Goal: Information Seeking & Learning: Check status

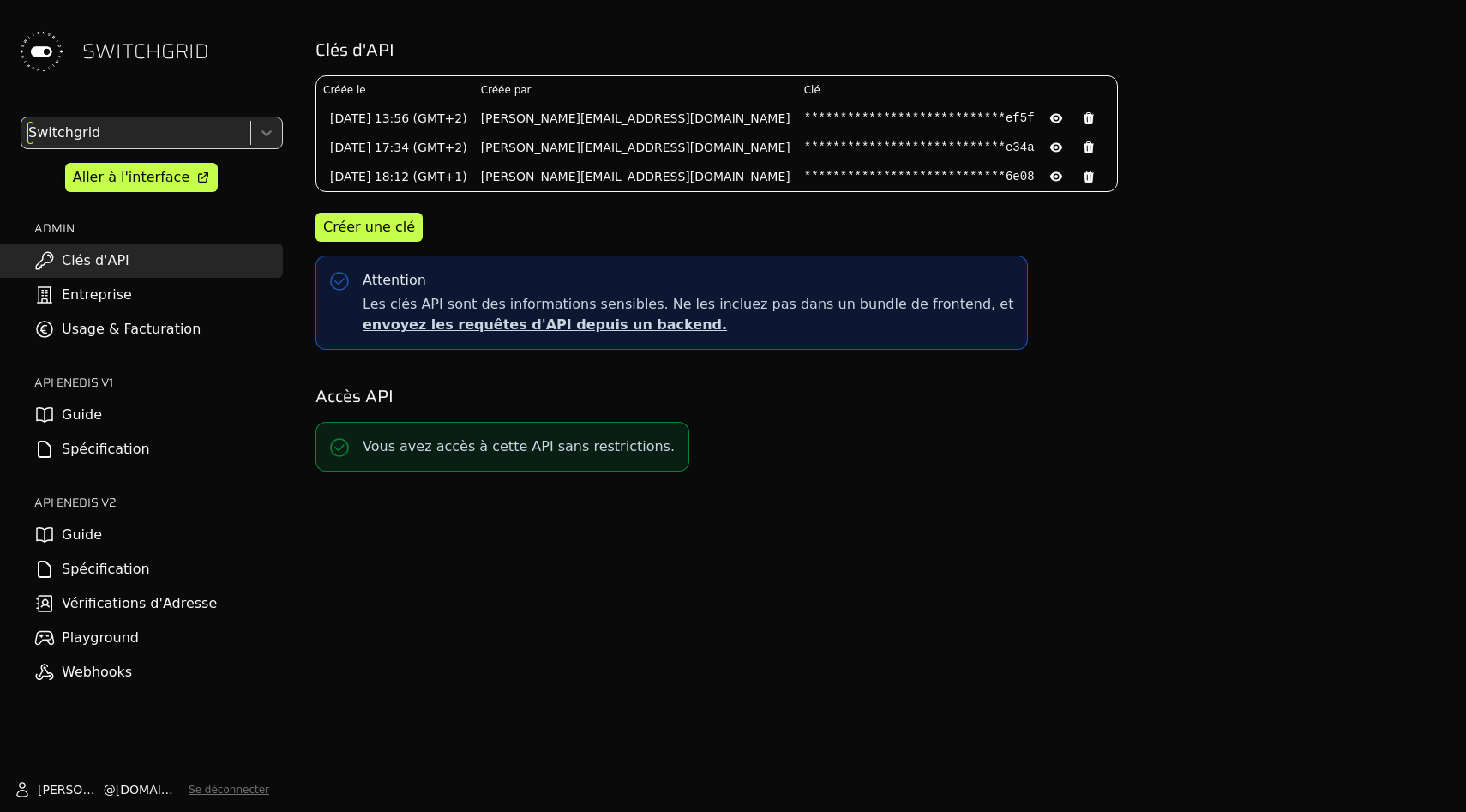
click at [161, 136] on div at bounding box center [134, 133] width 219 height 24
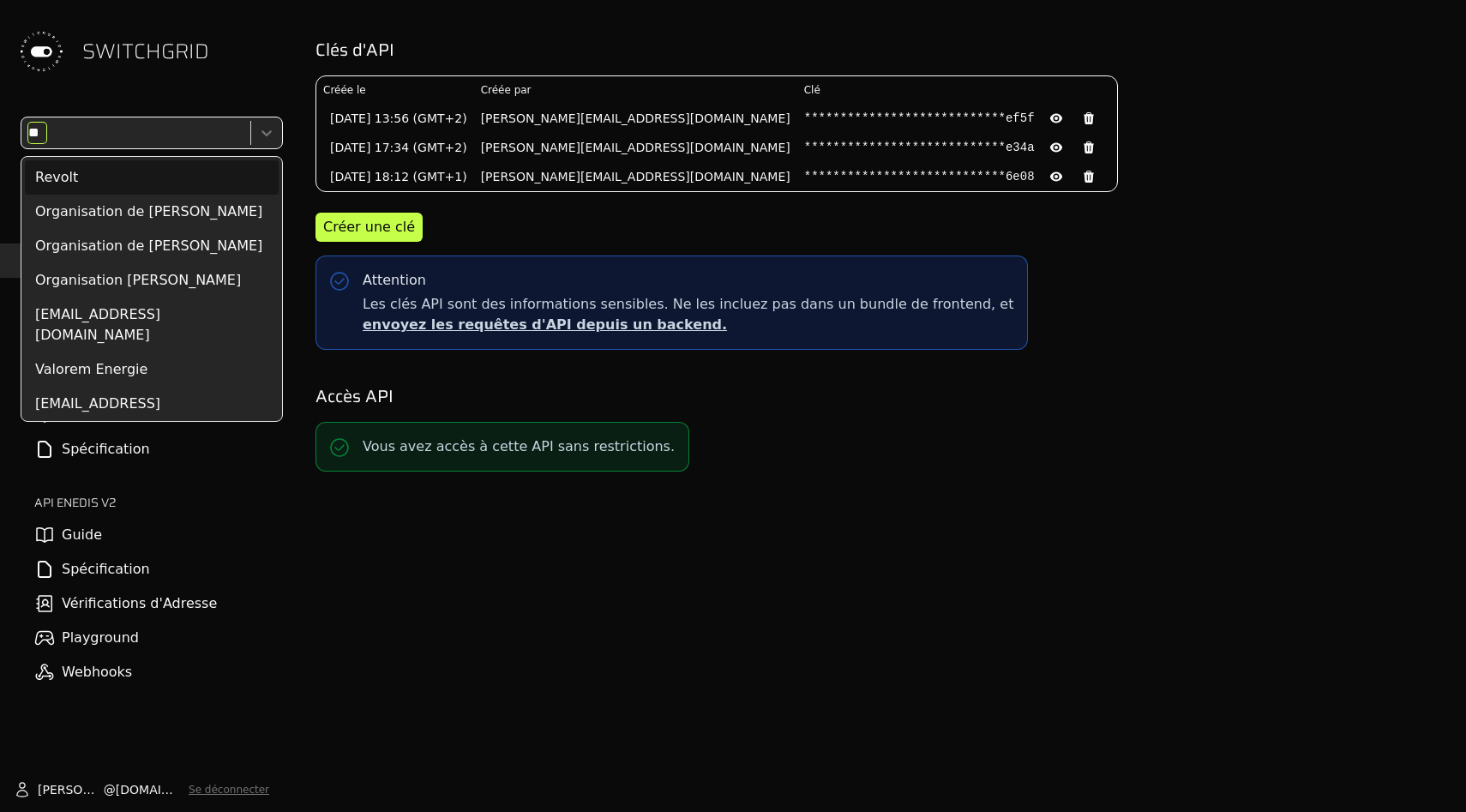
type input "***"
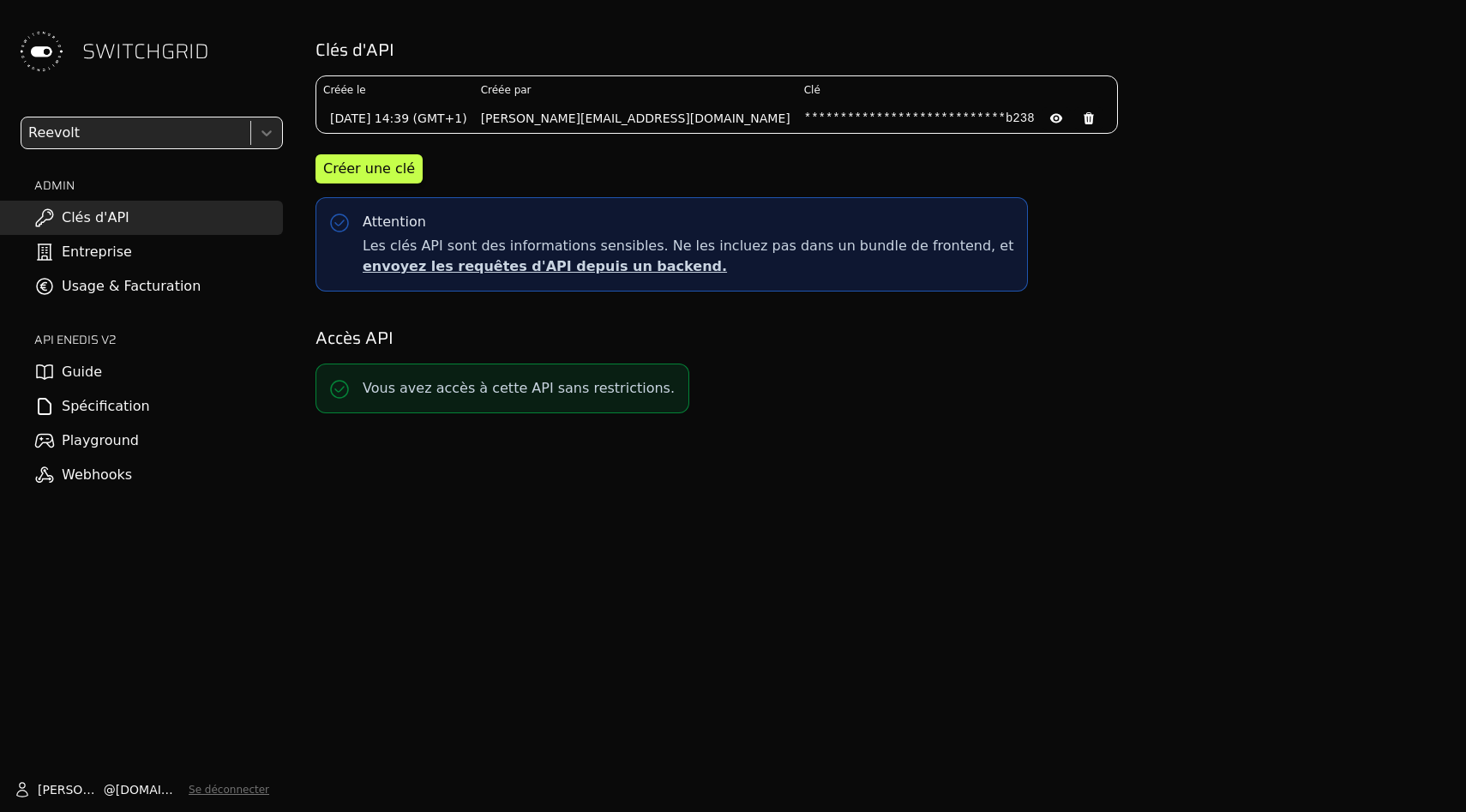
click at [143, 289] on link "Usage & Facturation" at bounding box center [141, 285] width 282 height 34
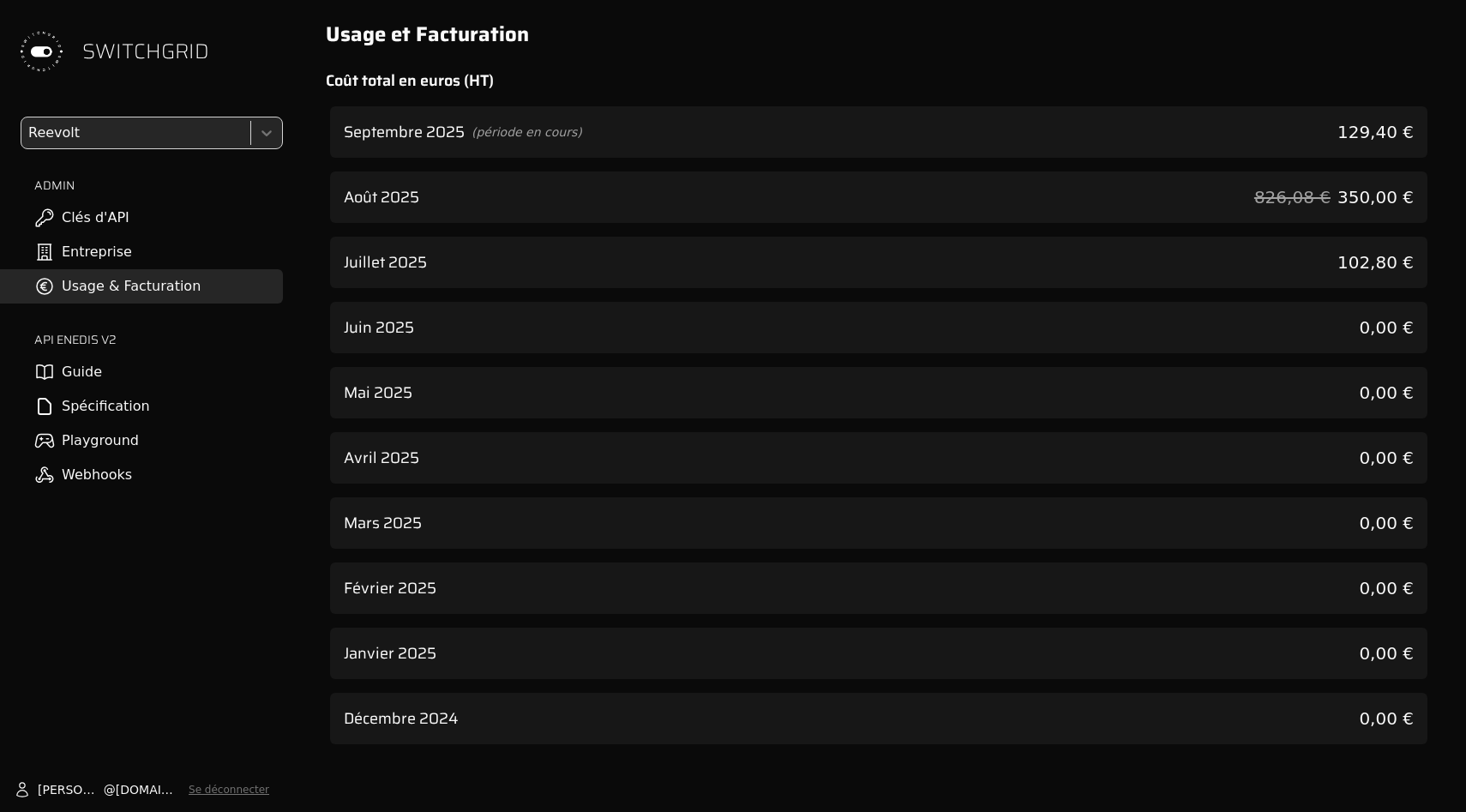
click at [515, 265] on div "Juillet 2025 102,80 €" at bounding box center [879, 262] width 1098 height 52
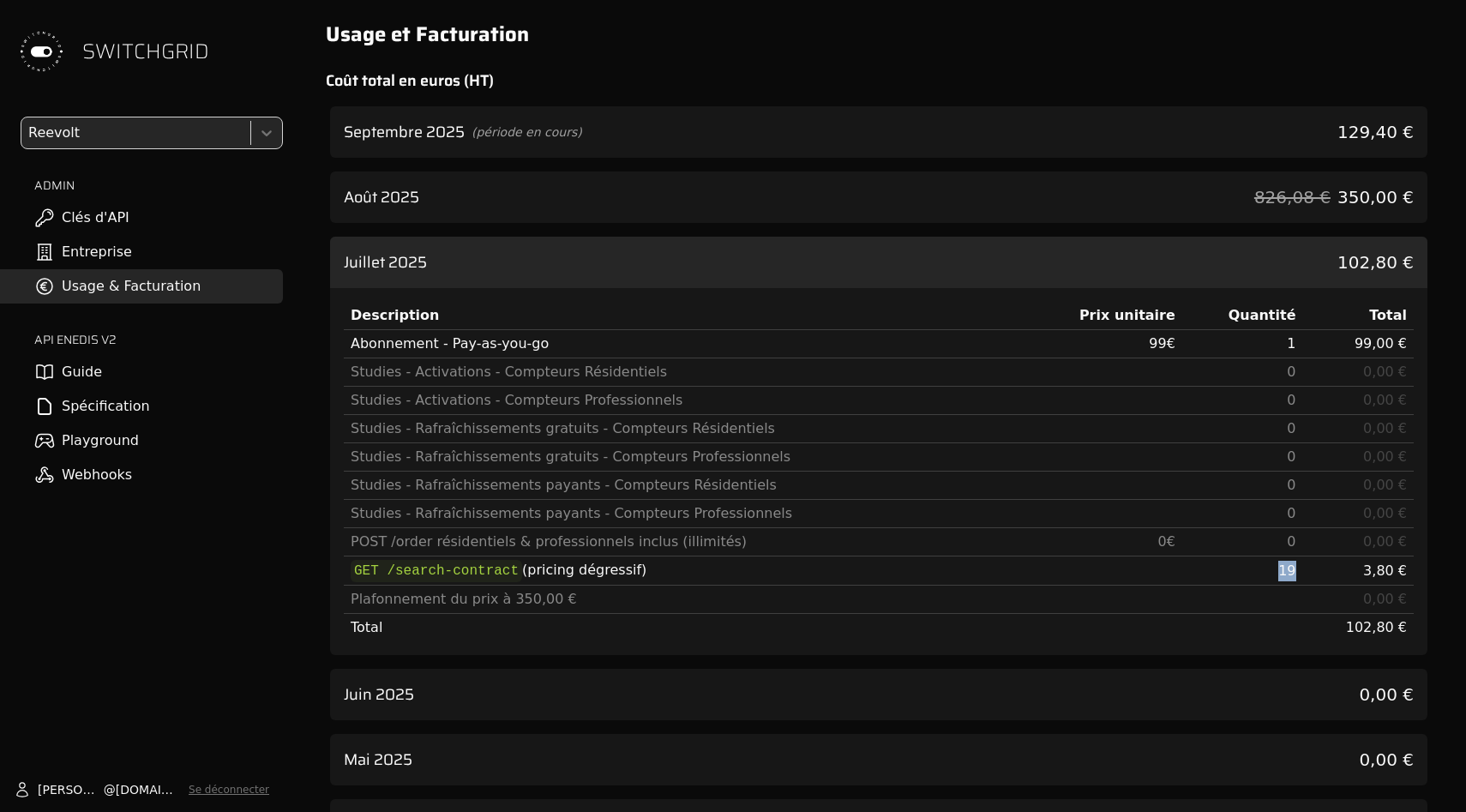
drag, startPoint x: 1249, startPoint y: 564, endPoint x: 1295, endPoint y: 564, distance: 46.0
click at [1295, 564] on td "19" at bounding box center [1243, 571] width 121 height 29
click at [855, 401] on div "Studies - Activations - Compteurs Professionnels" at bounding box center [681, 400] width 662 height 21
click at [813, 210] on div "Août 2025 826,08 € 350,00 €" at bounding box center [879, 196] width 1098 height 52
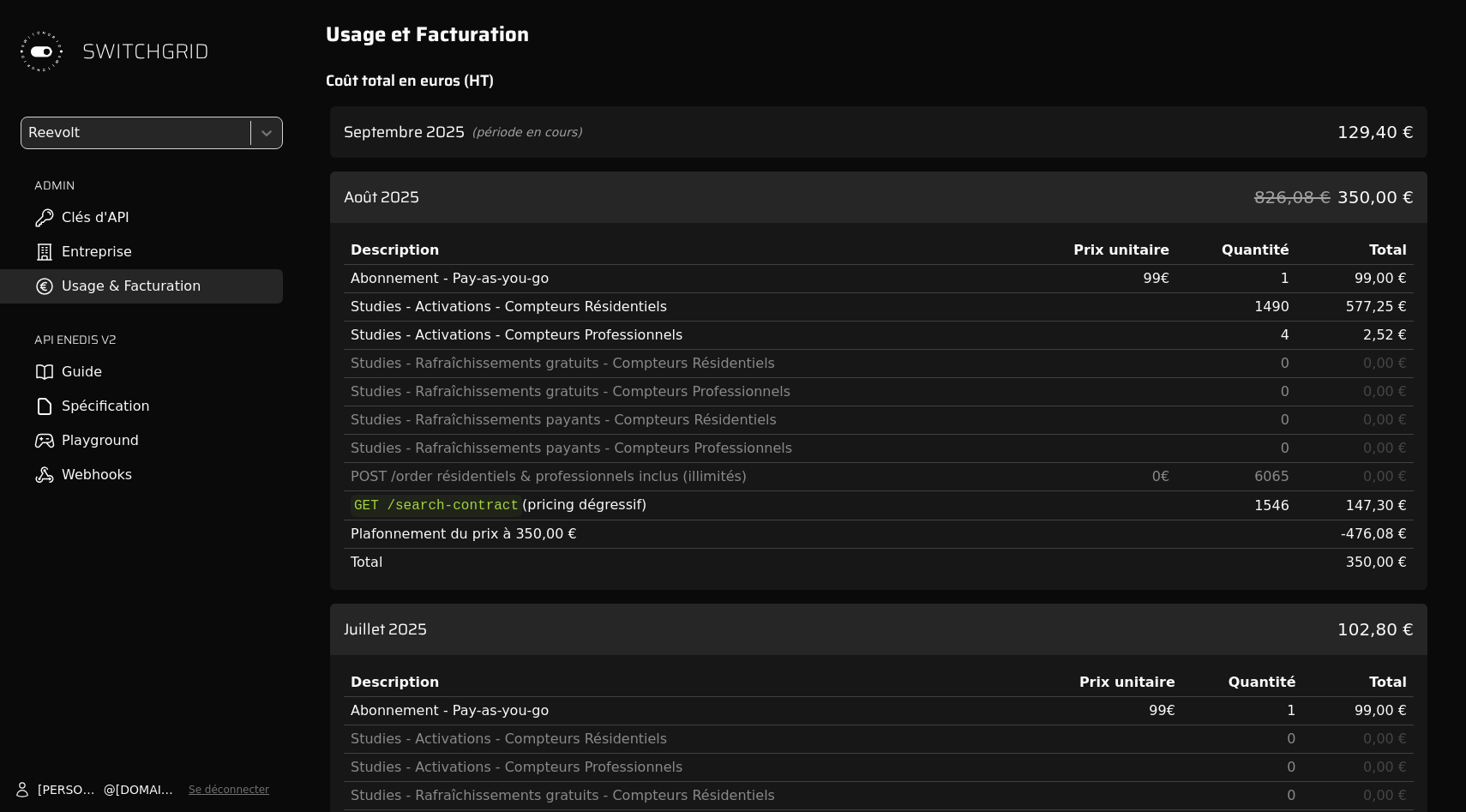
click at [813, 210] on div "Août 2025 826,08 € 350,00 €" at bounding box center [879, 196] width 1098 height 52
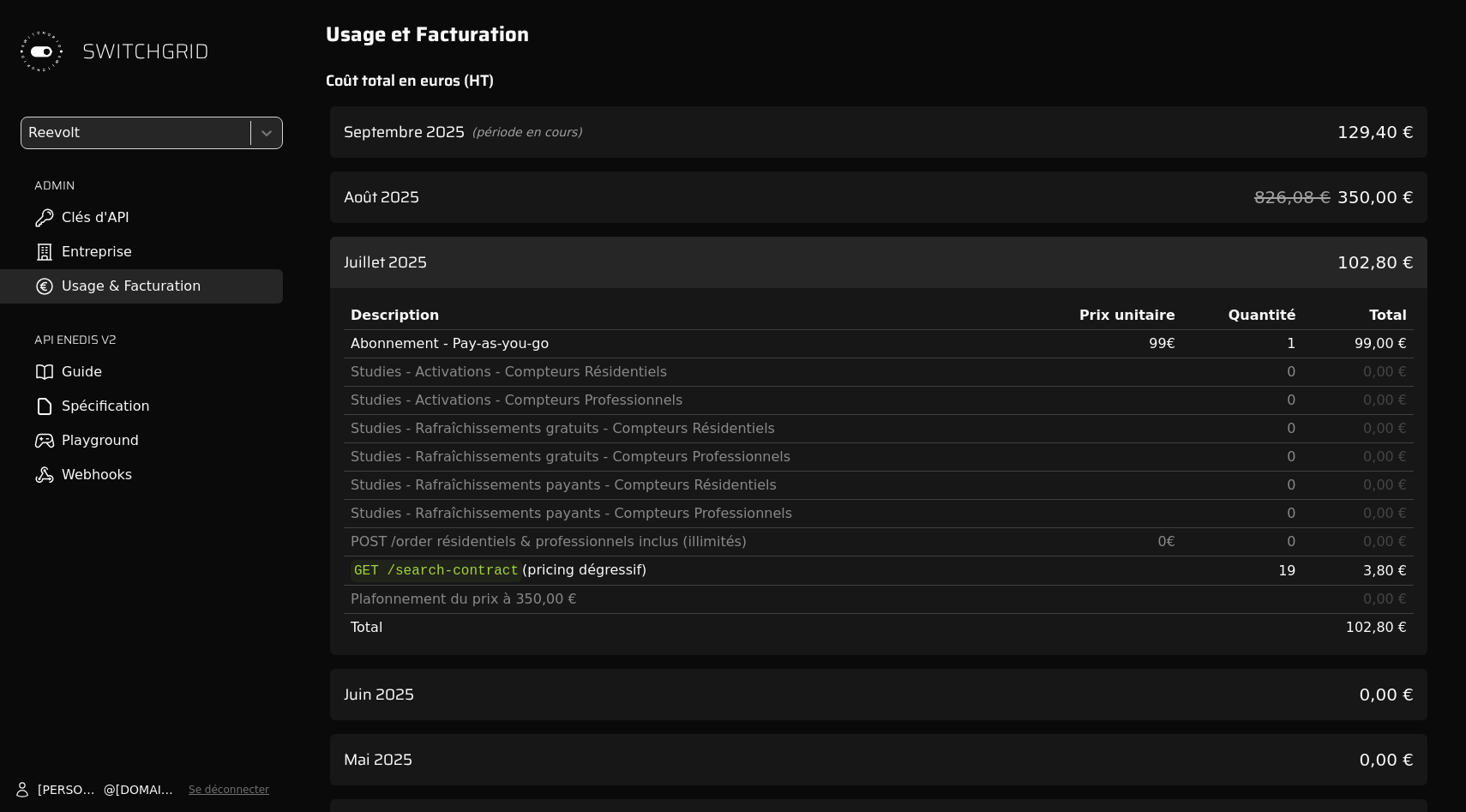
click at [812, 255] on div "Juillet 2025 102,80 €" at bounding box center [879, 262] width 1098 height 52
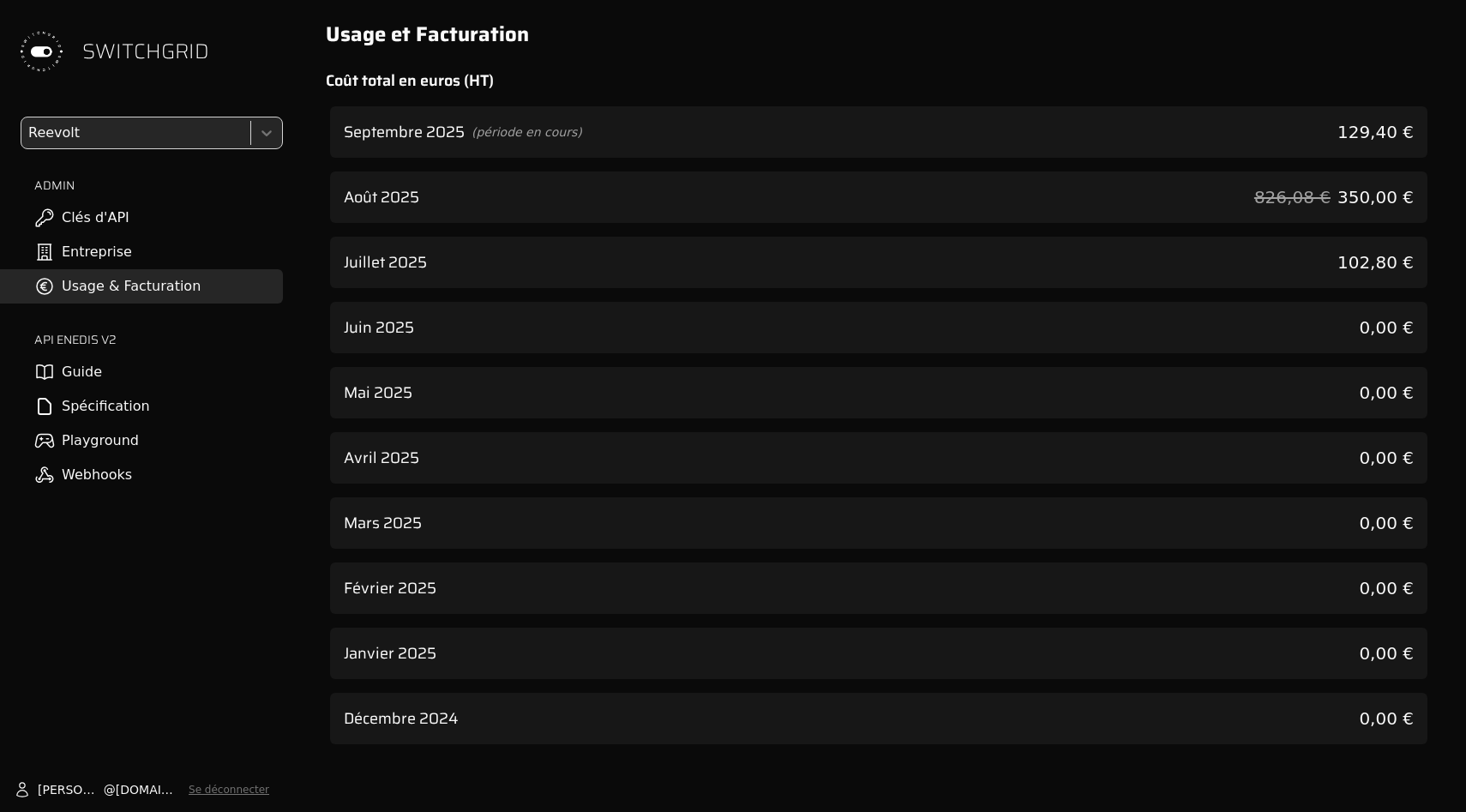
click at [812, 255] on div "Juillet 2025 102,80 €" at bounding box center [879, 262] width 1098 height 52
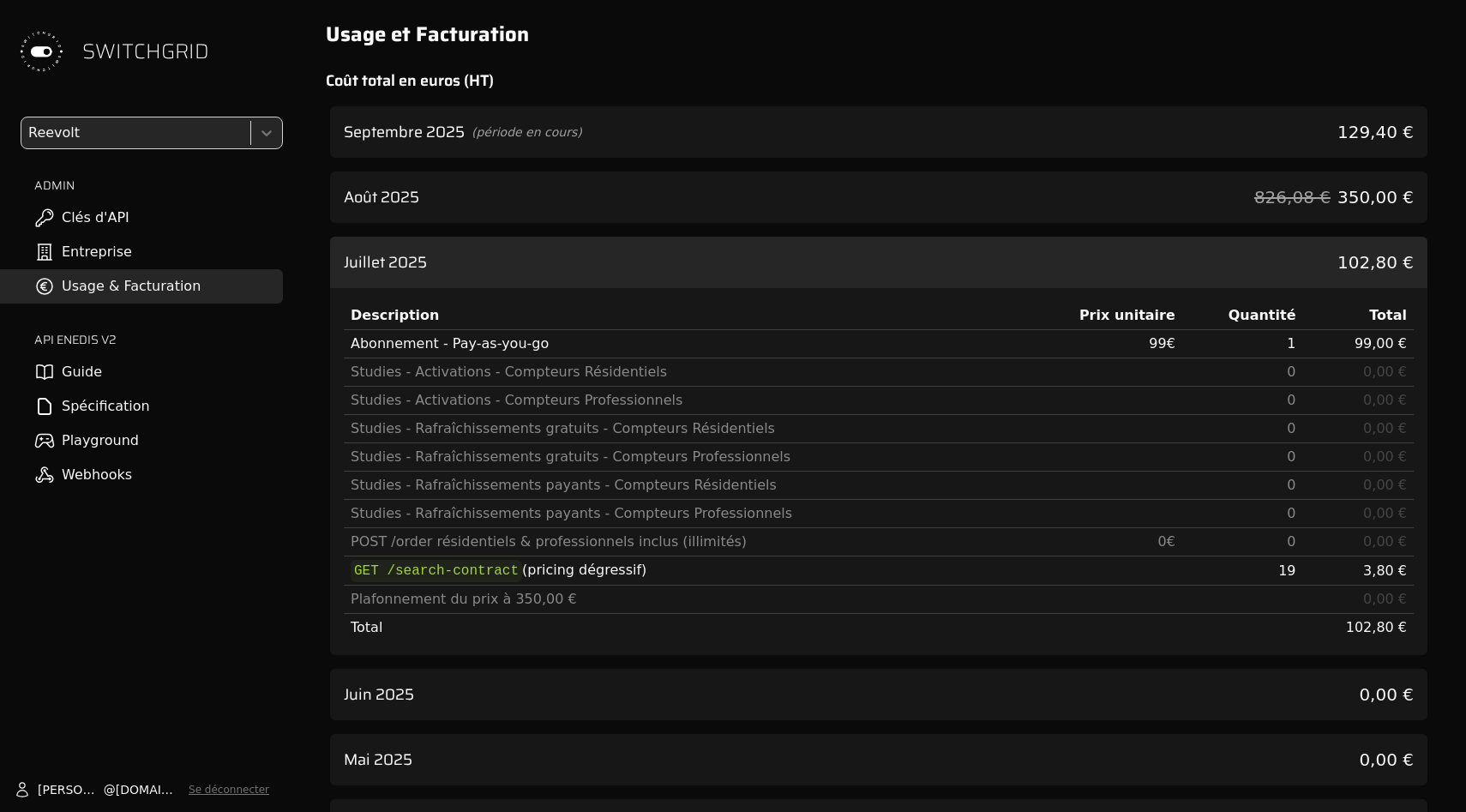
click at [788, 187] on div "Août 2025 826,08 € 350,00 €" at bounding box center [879, 196] width 1098 height 52
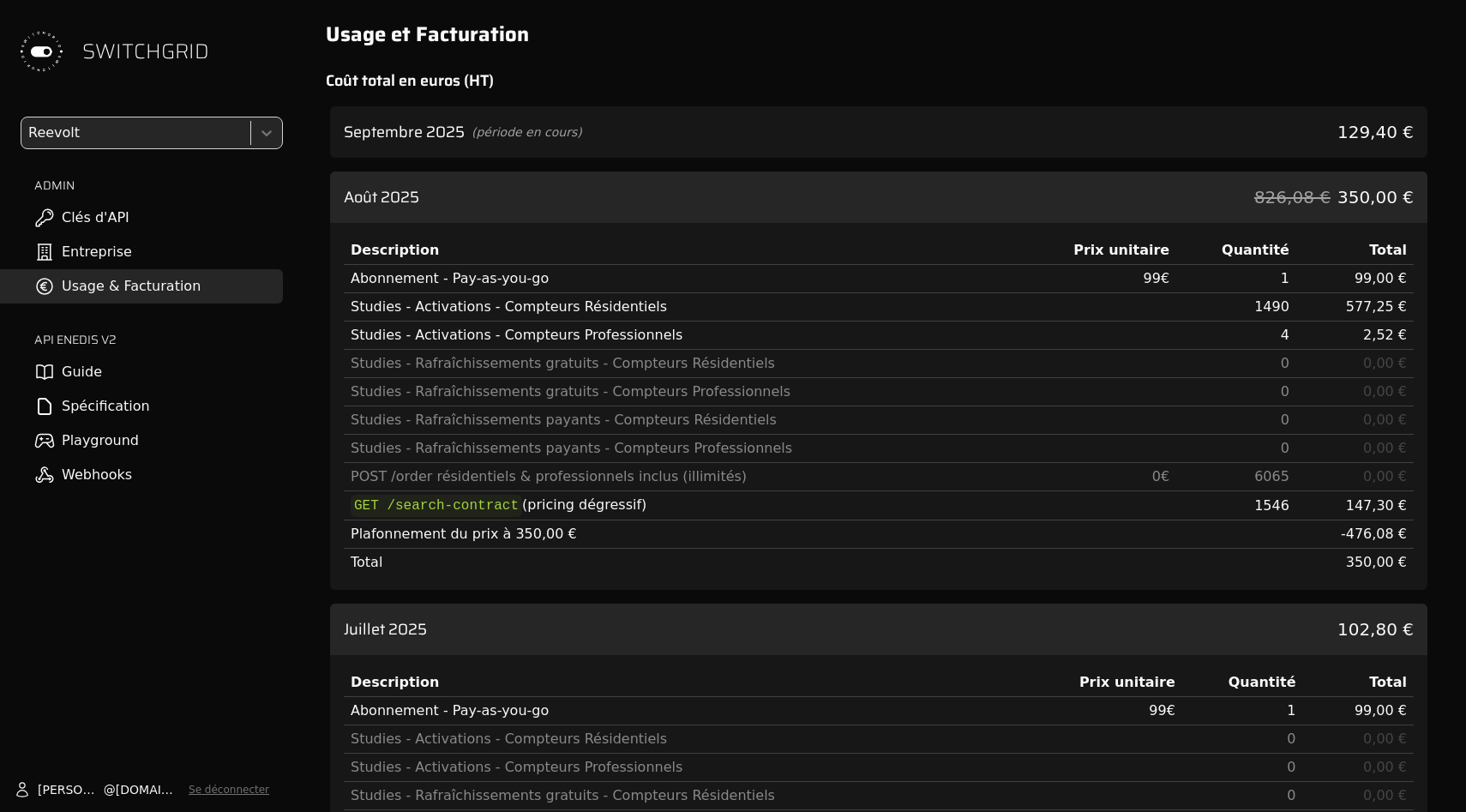
click at [788, 187] on div "Août 2025 826,08 € 350,00 €" at bounding box center [879, 196] width 1098 height 52
